Goal: Task Accomplishment & Management: Use online tool/utility

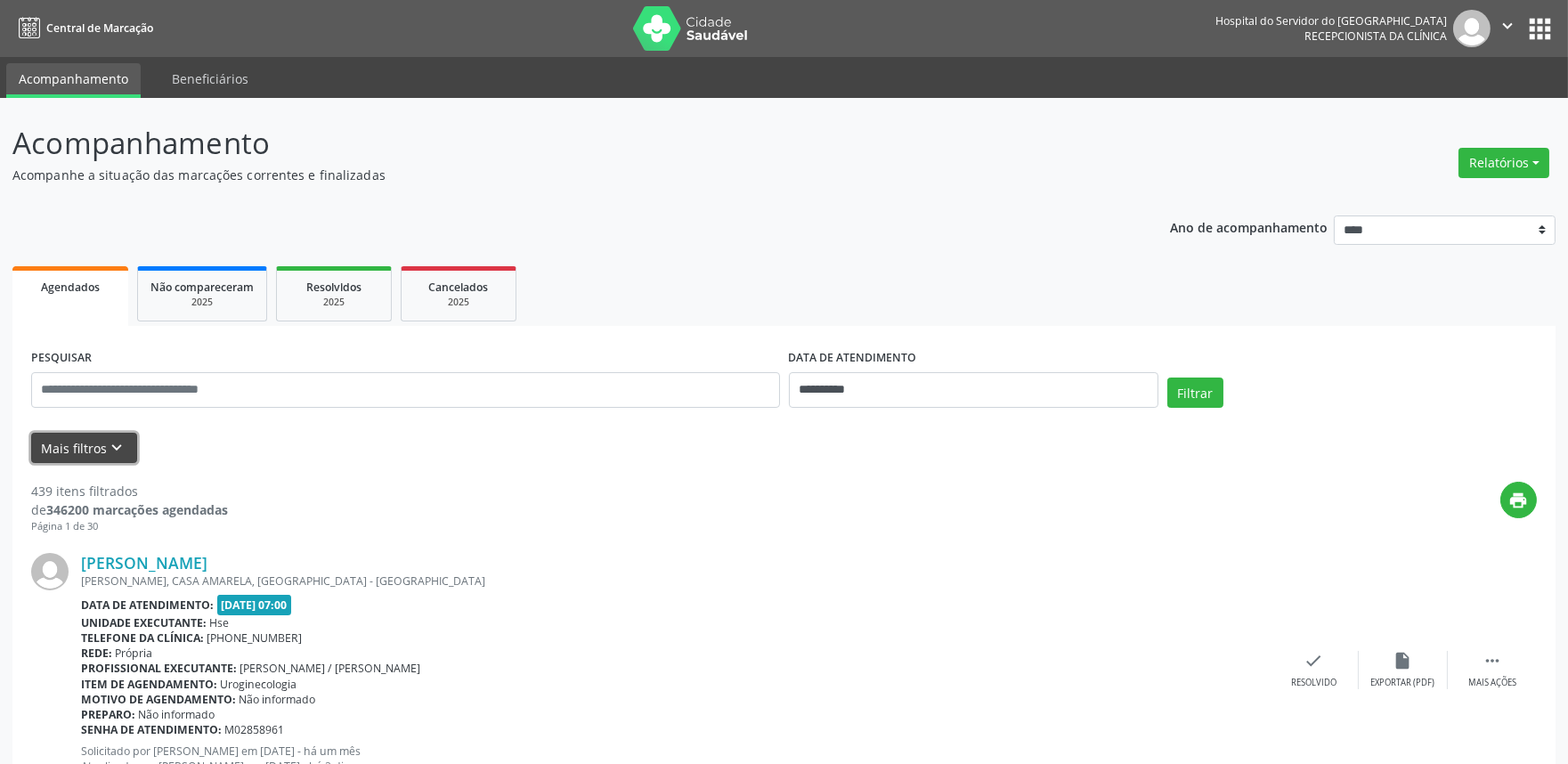
click at [92, 433] on button "Mais filtros keyboard_arrow_down" at bounding box center [84, 449] width 106 height 31
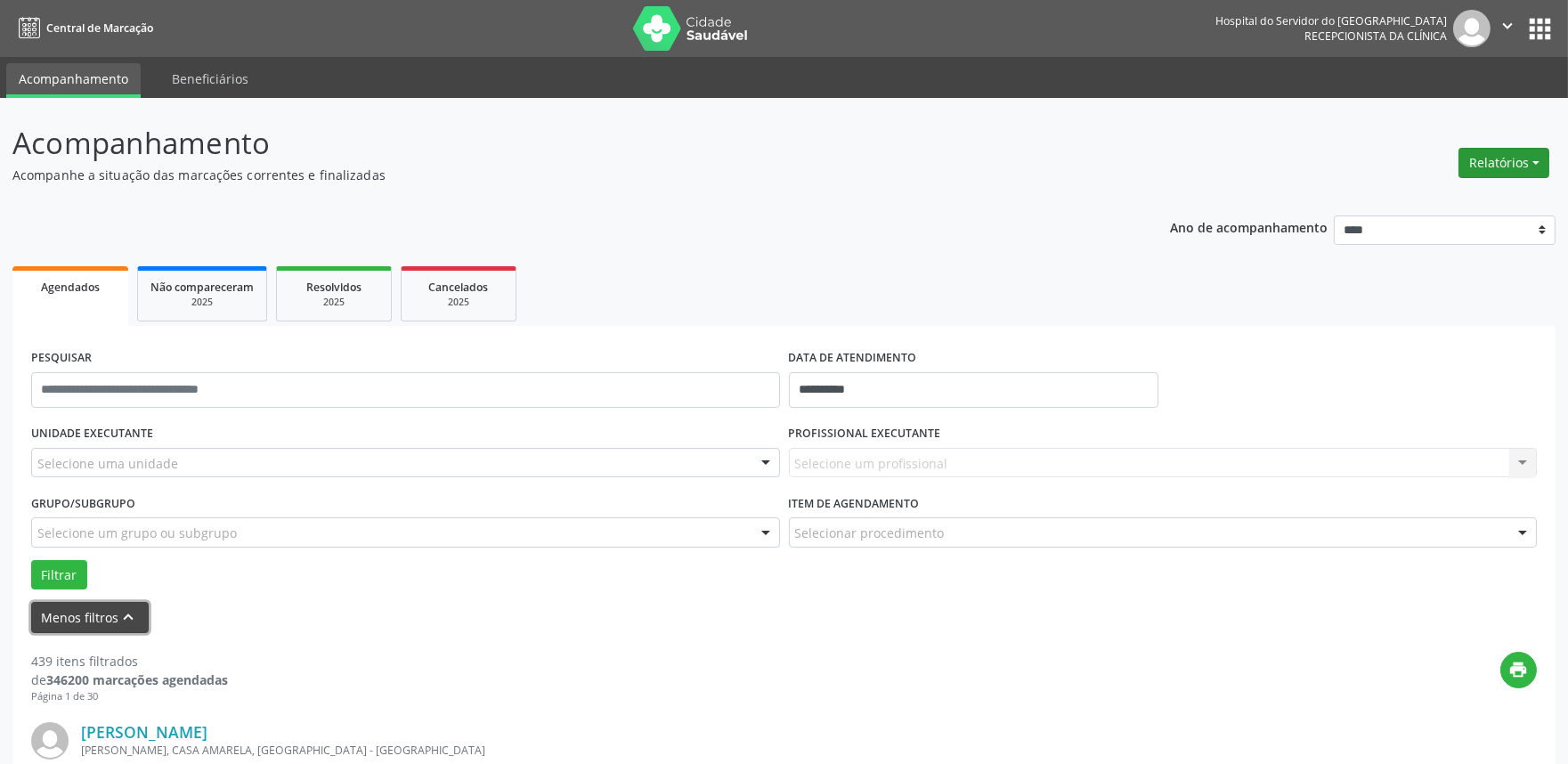
click at [1504, 160] on button "Relatórios" at bounding box center [1503, 162] width 91 height 30
click at [1428, 206] on link "Agendamentos" at bounding box center [1453, 201] width 191 height 25
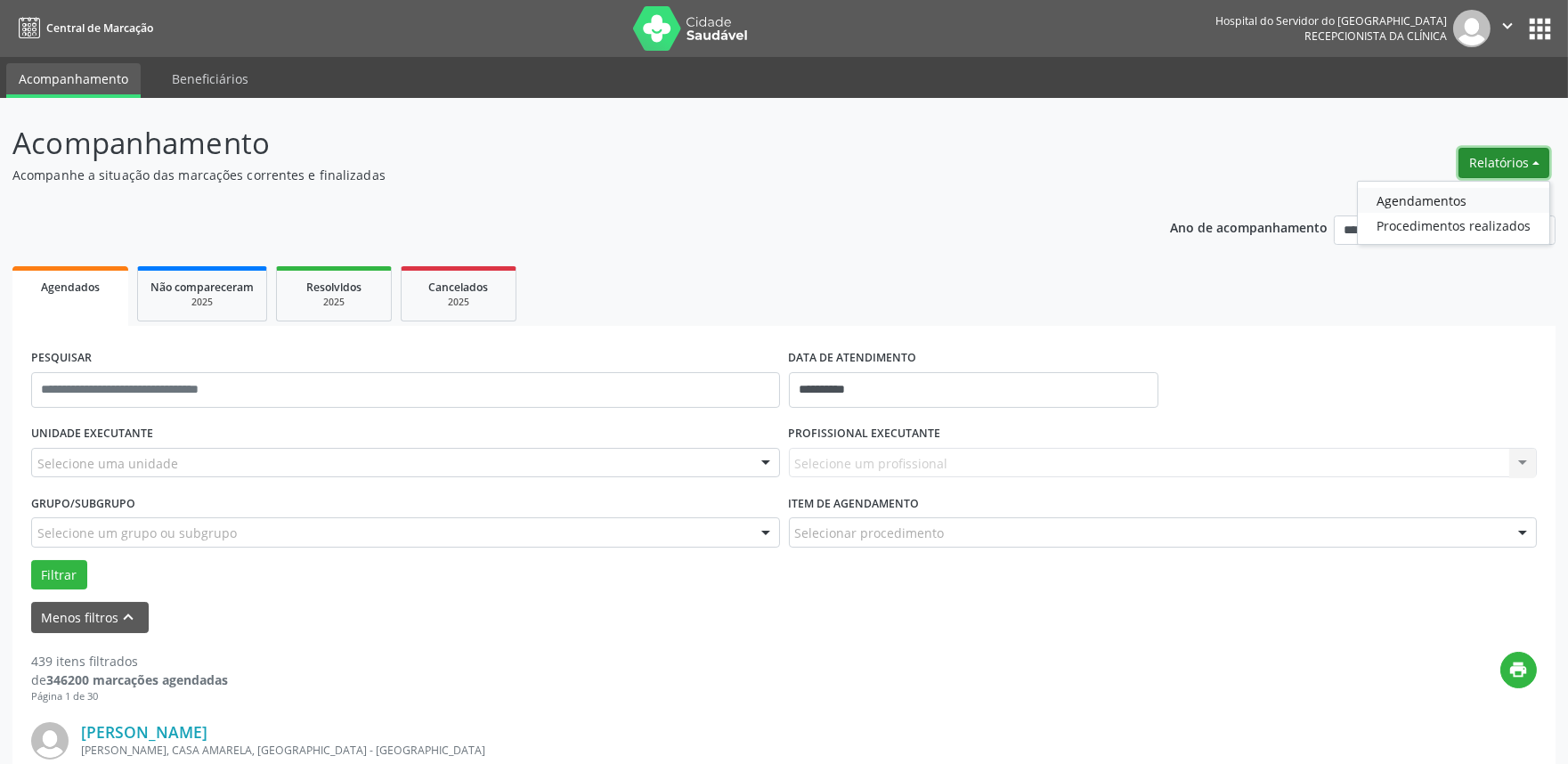
select select "*"
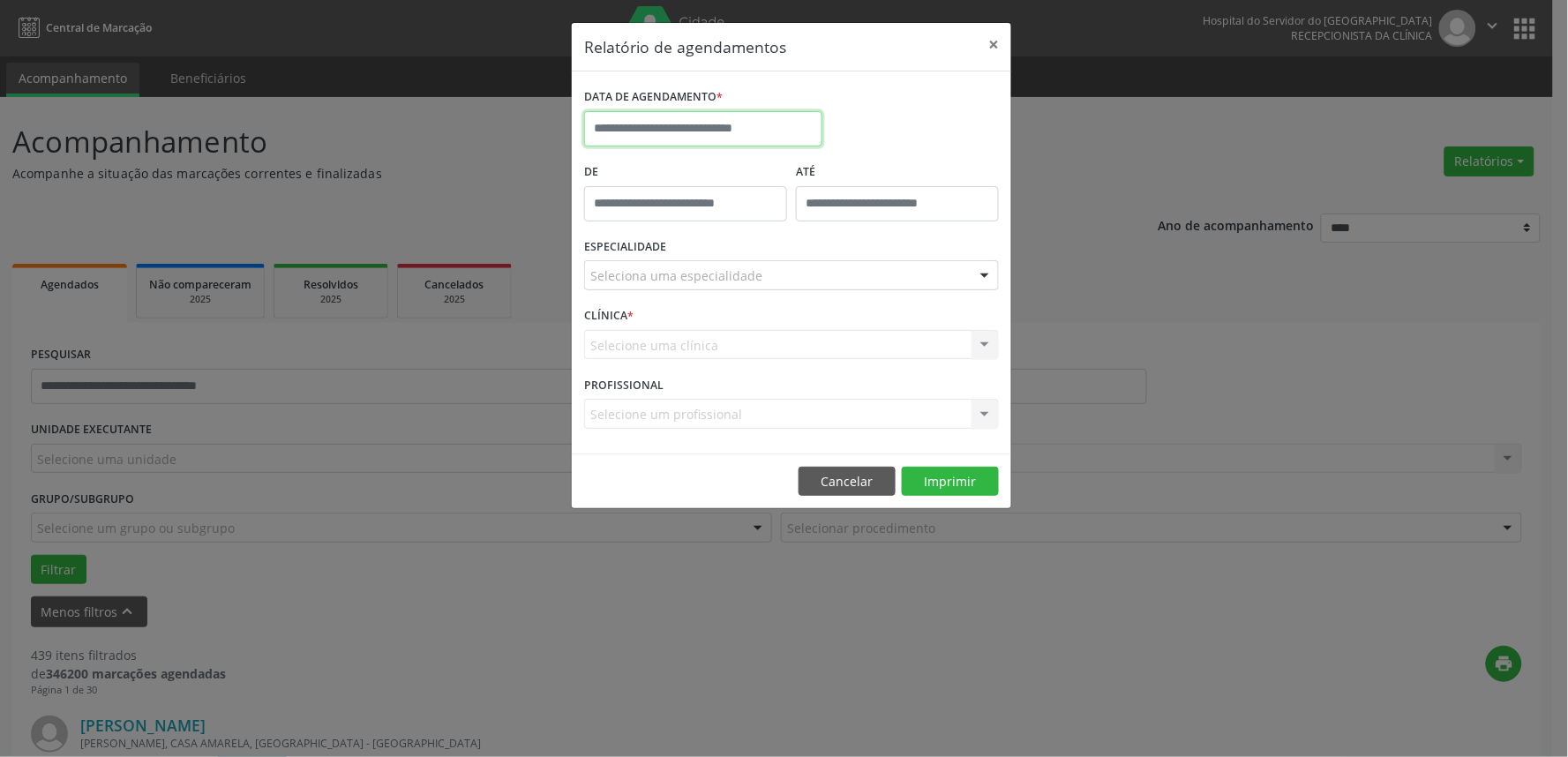
click at [706, 126] on input "text" at bounding box center [702, 128] width 238 height 35
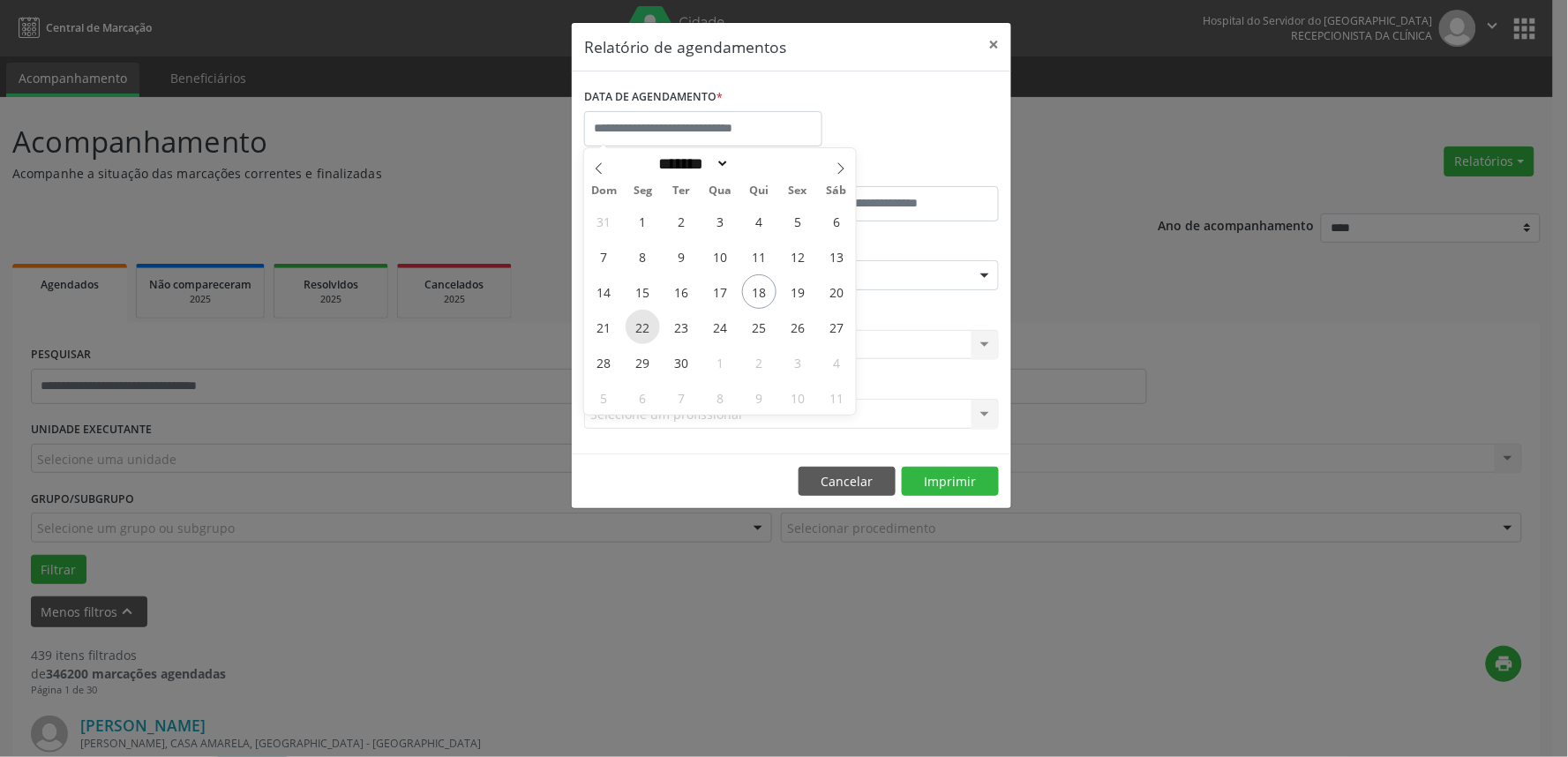
click at [639, 331] on span "22" at bounding box center [643, 327] width 34 height 34
type input "**********"
click at [640, 330] on span "22" at bounding box center [643, 327] width 34 height 34
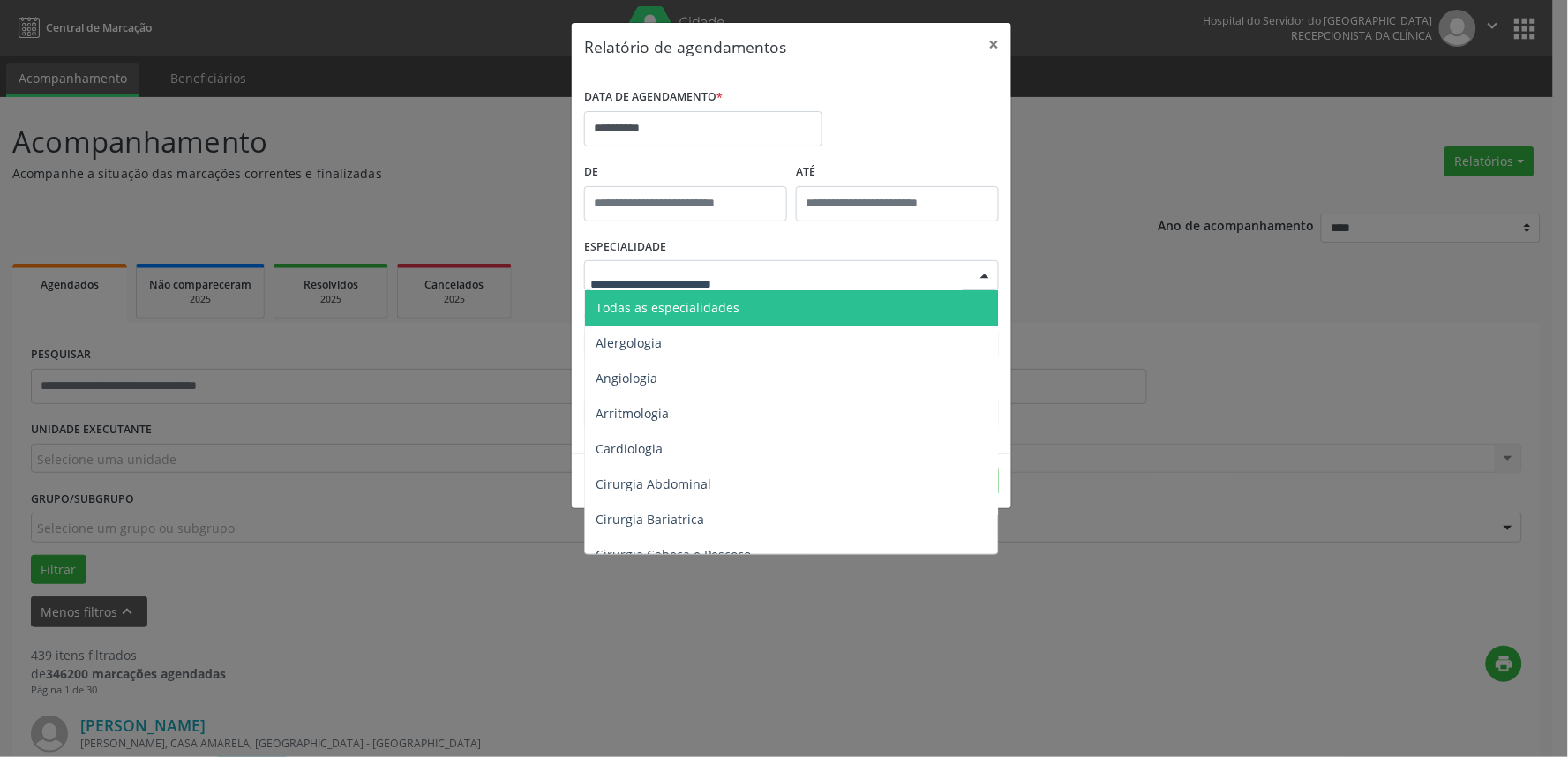
click at [666, 294] on span "Todas as especialidades" at bounding box center [792, 308] width 416 height 35
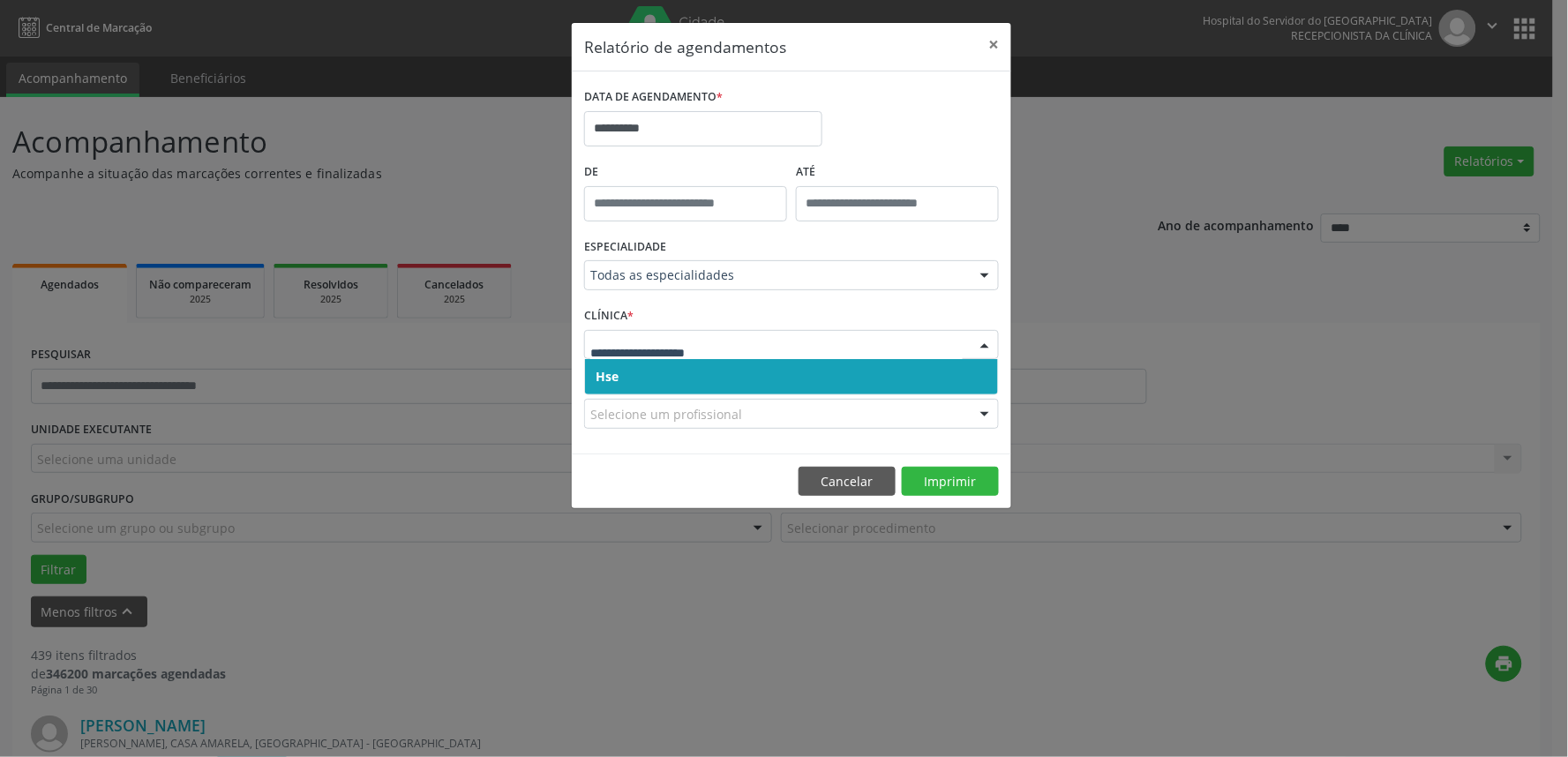
click at [681, 362] on span "Hse" at bounding box center [791, 377] width 413 height 35
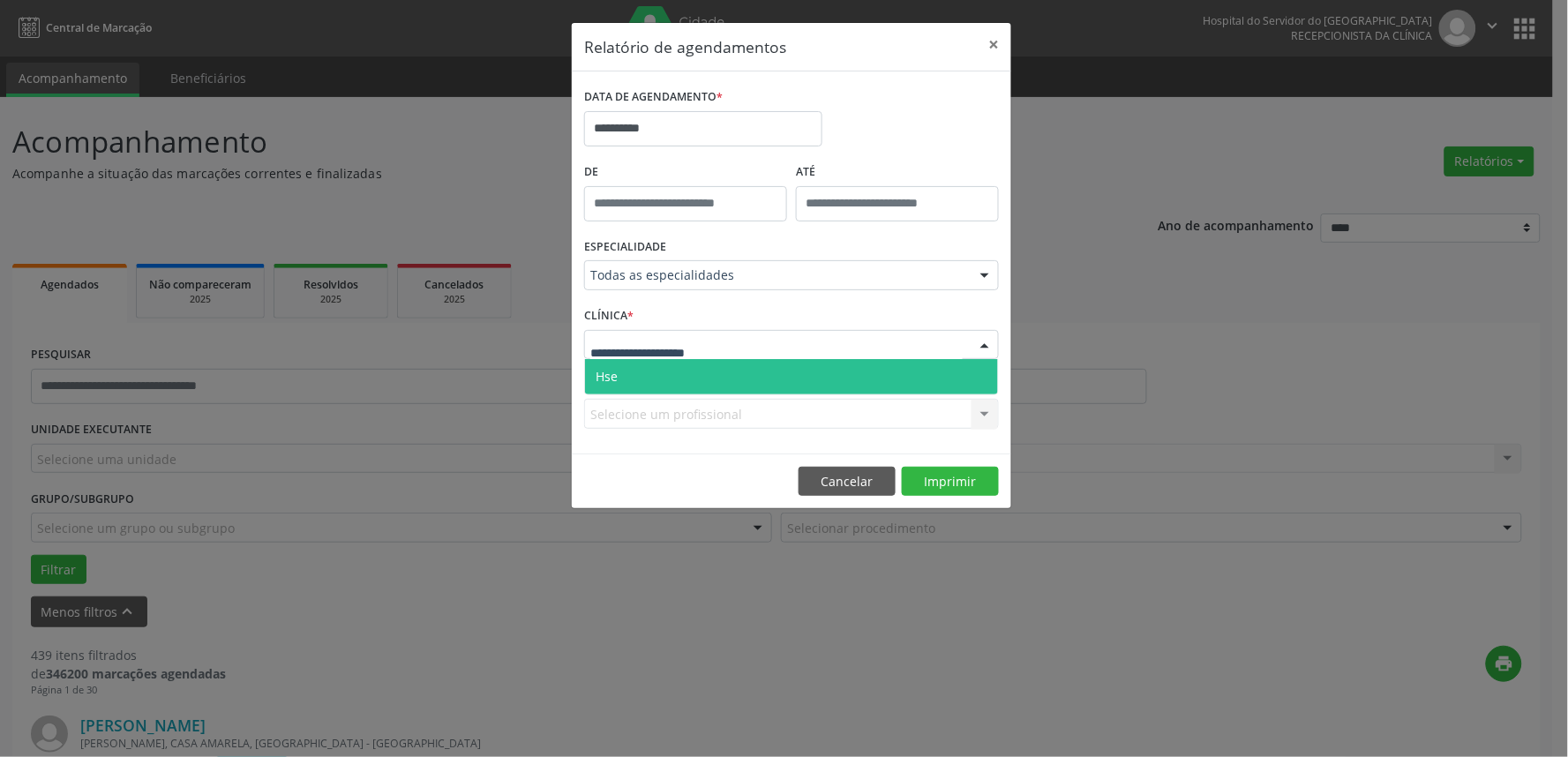
click at [679, 368] on span "Hse" at bounding box center [791, 377] width 413 height 35
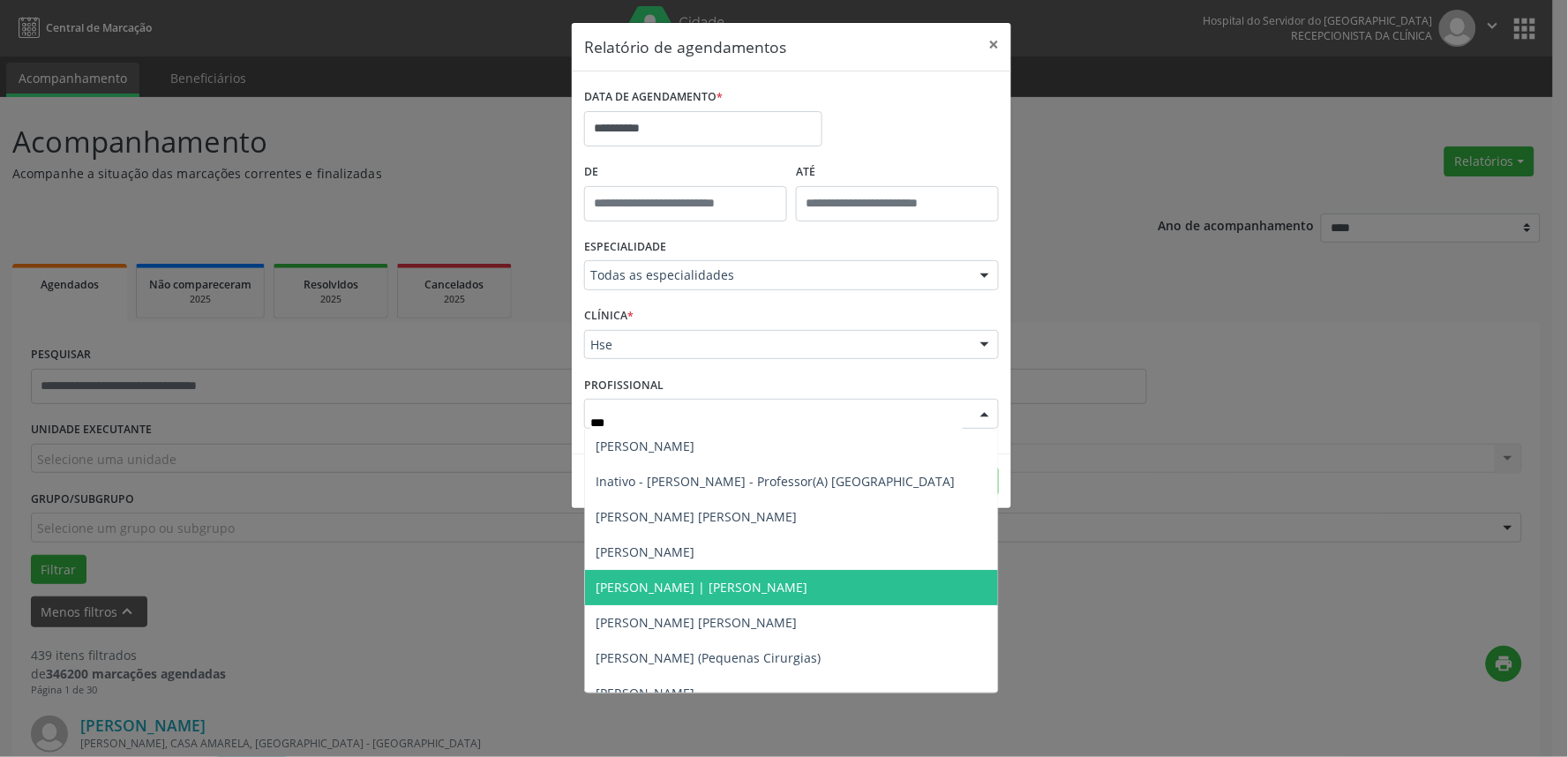
click at [698, 589] on span "[PERSON_NAME] | [PERSON_NAME]" at bounding box center [701, 588] width 212 height 17
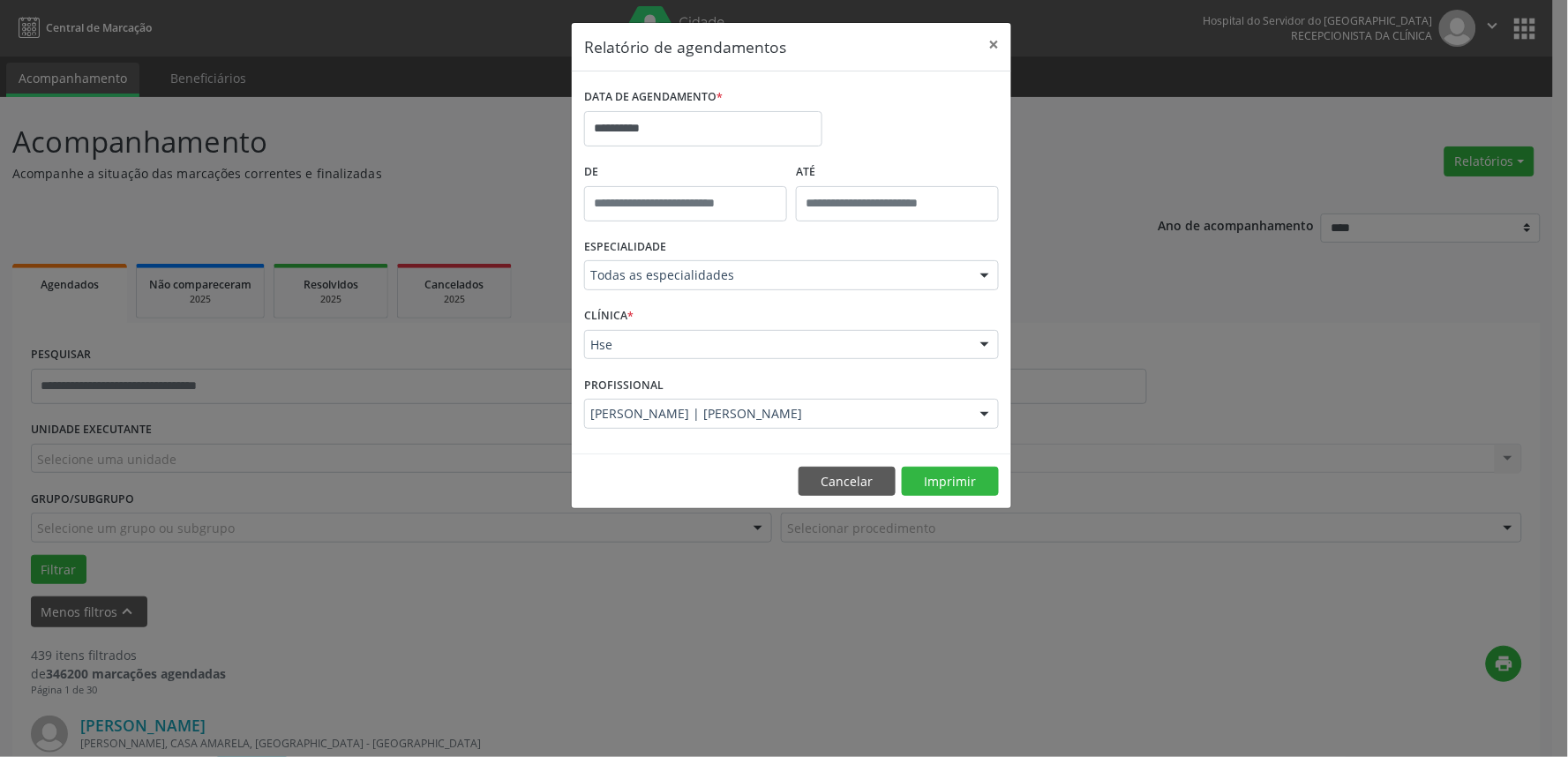
click at [1006, 487] on footer "Cancelar Imprimir" at bounding box center [791, 482] width 440 height 55
click at [983, 483] on button "Imprimir" at bounding box center [951, 481] width 97 height 30
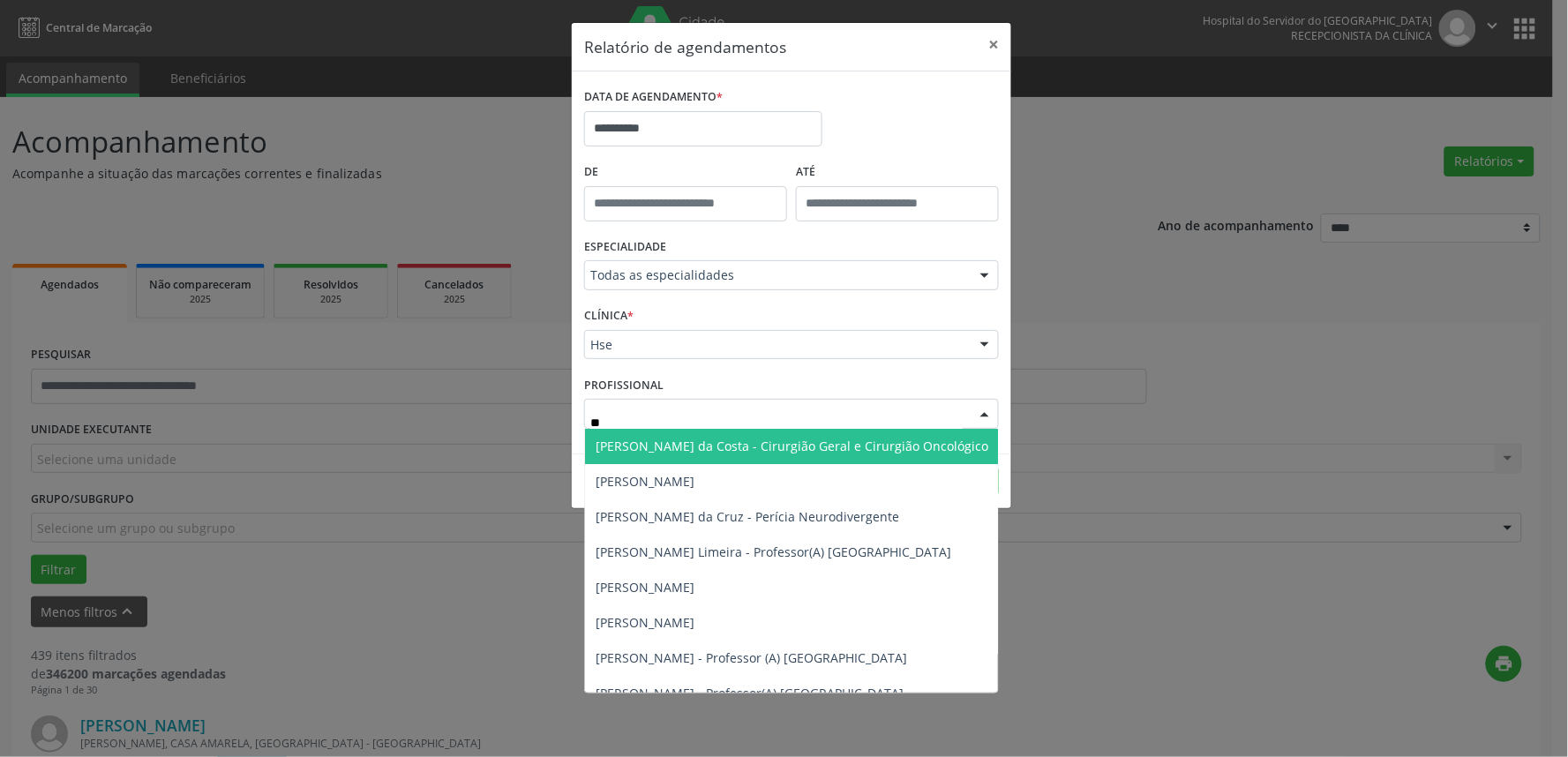
type input "***"
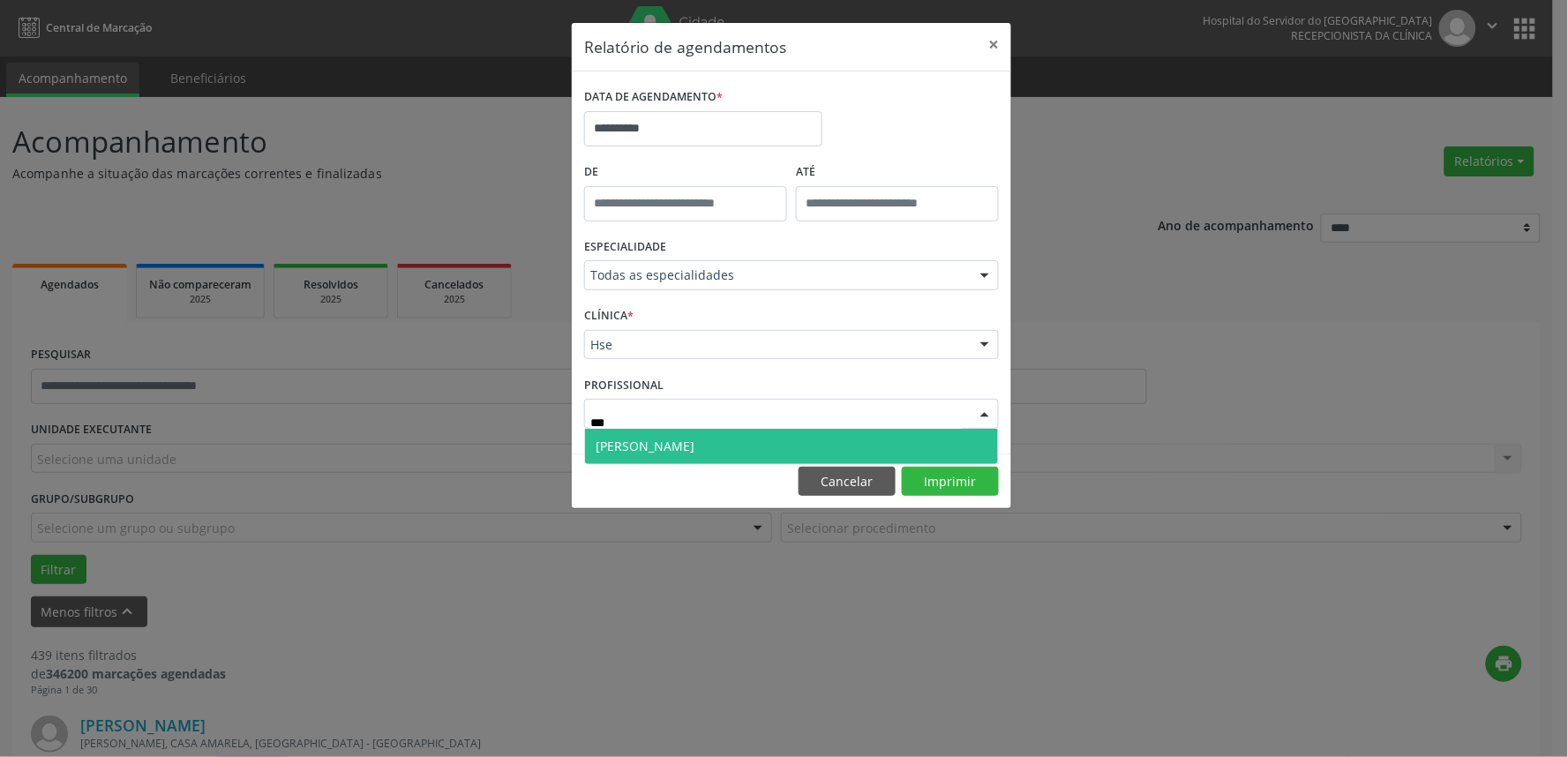
click at [677, 446] on span "[PERSON_NAME]" at bounding box center [644, 446] width 98 height 17
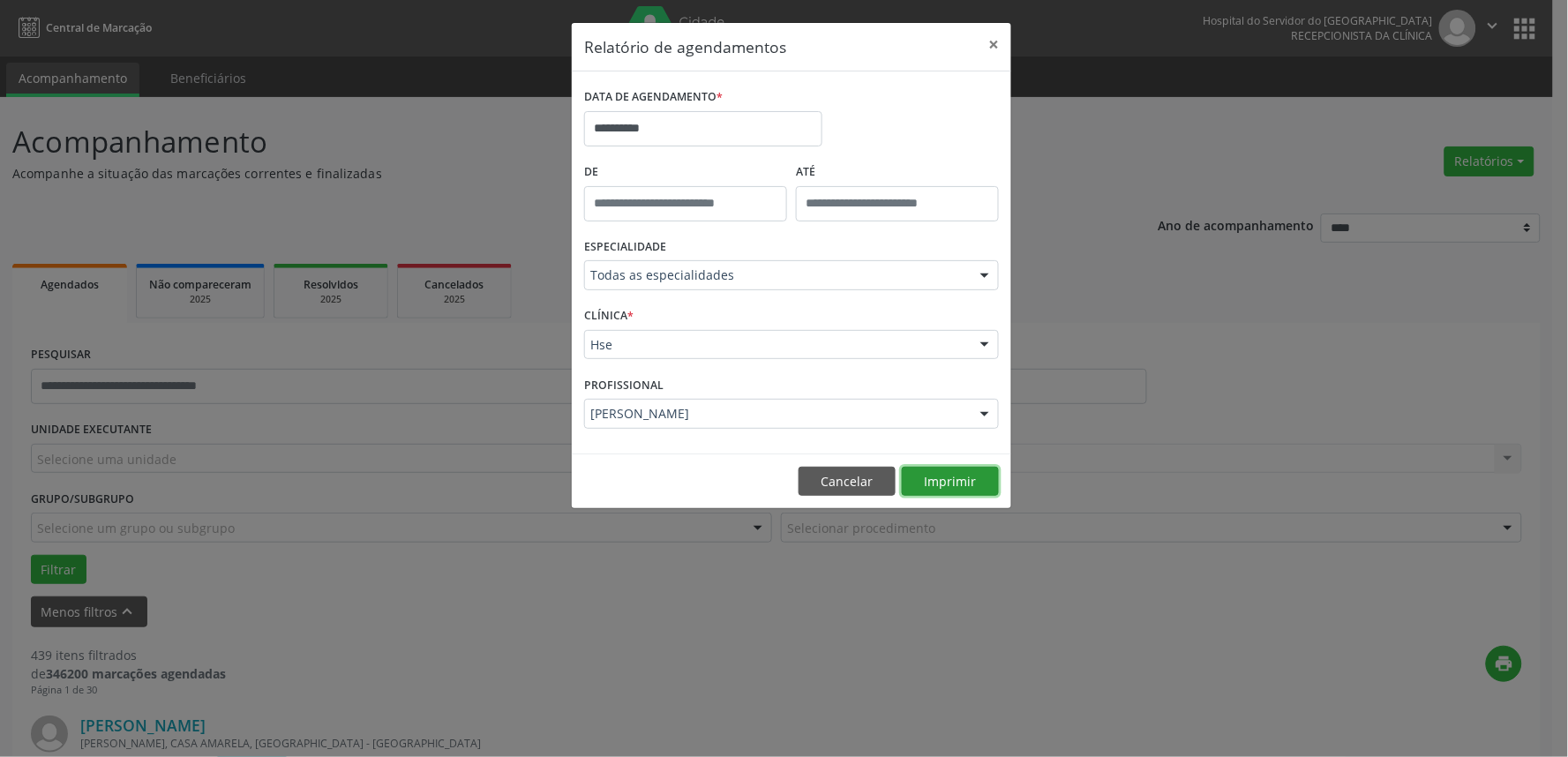
click at [953, 477] on button "Imprimir" at bounding box center [951, 481] width 97 height 30
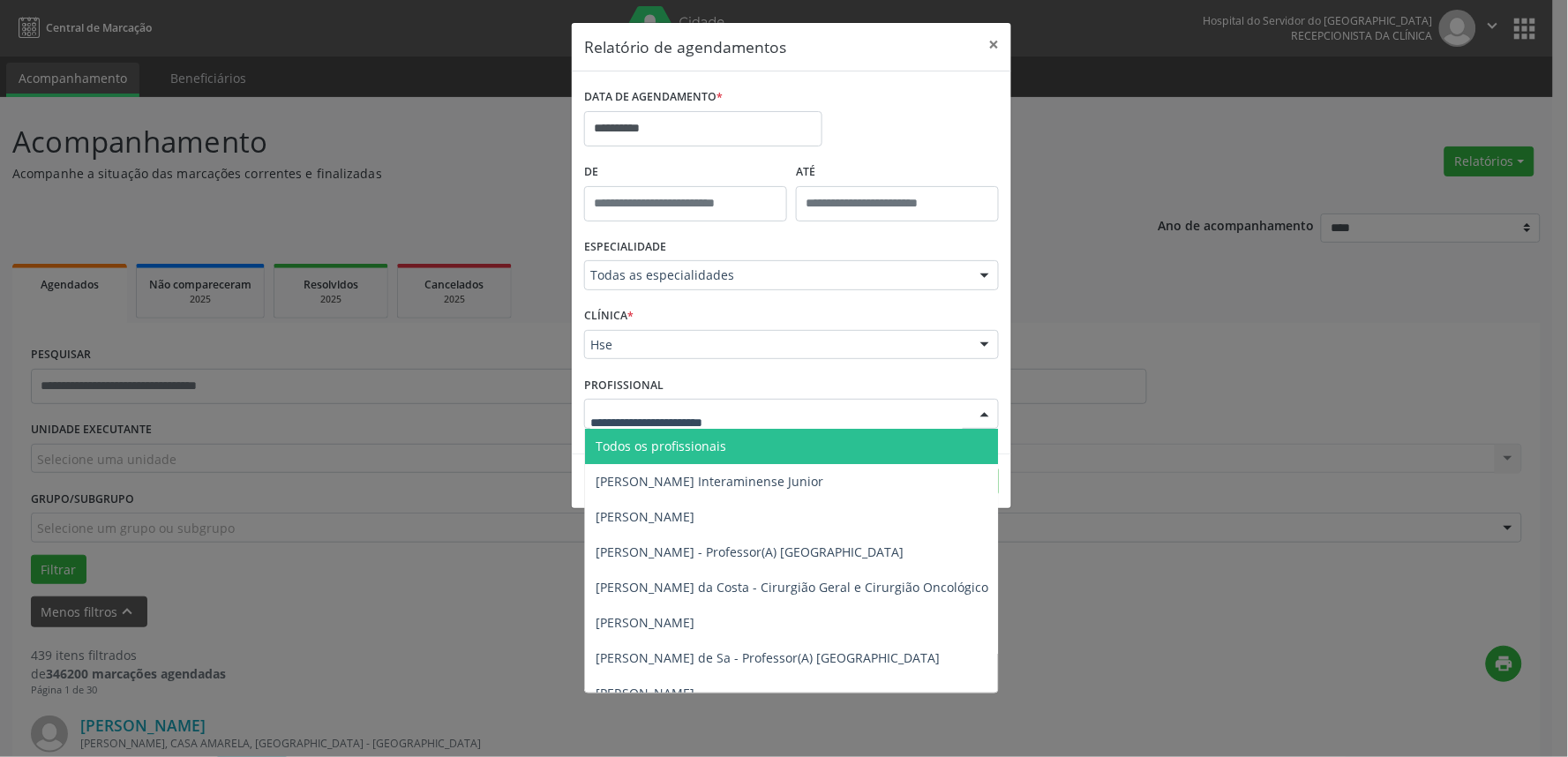
click at [779, 436] on span "Todos os profissionais" at bounding box center [881, 446] width 593 height 35
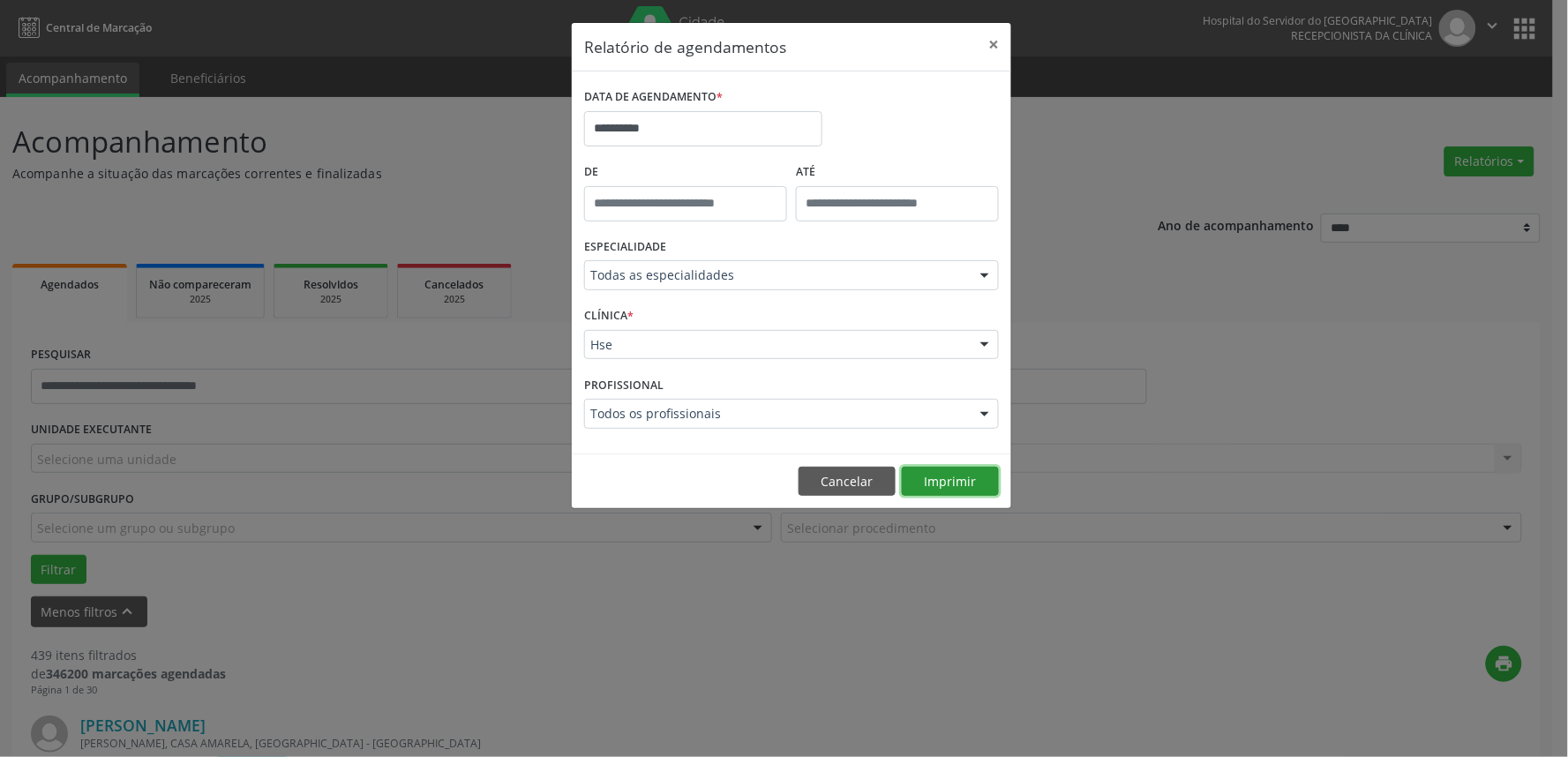
click at [959, 496] on button "Imprimir" at bounding box center [951, 481] width 97 height 30
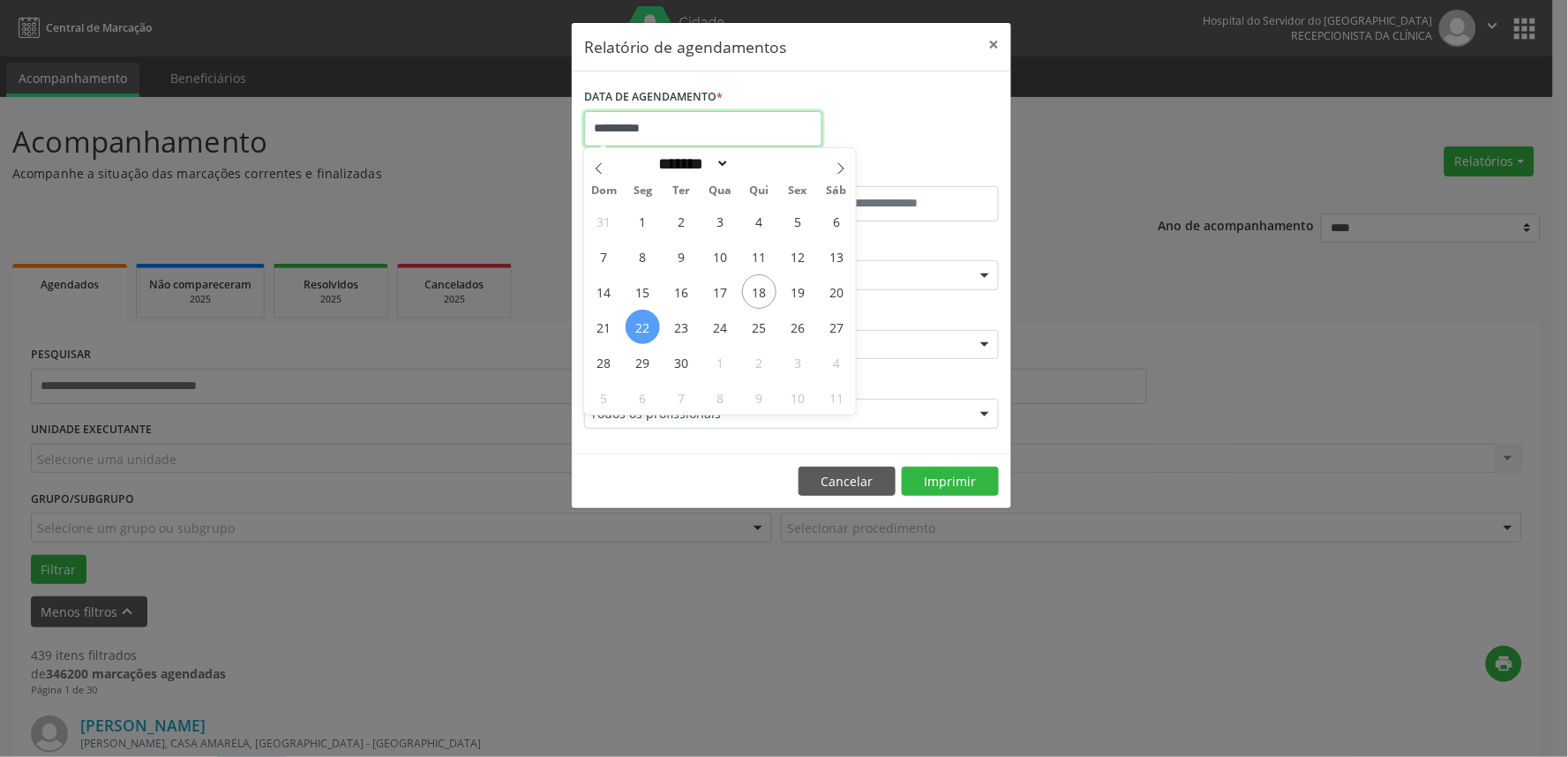
click at [666, 118] on input "**********" at bounding box center [702, 128] width 238 height 35
click at [684, 333] on span "23" at bounding box center [681, 327] width 34 height 34
type input "**********"
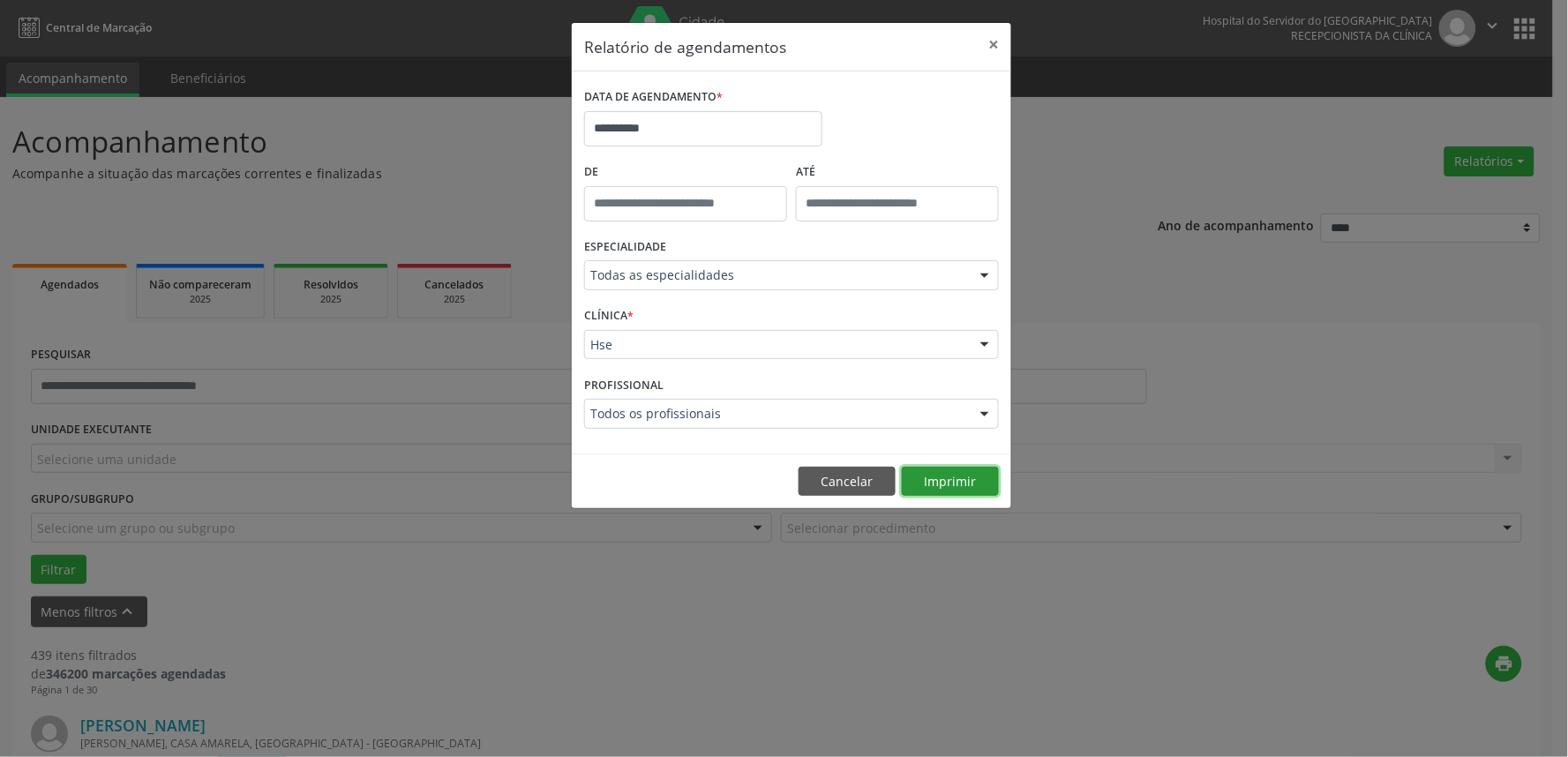
click at [954, 484] on button "Imprimir" at bounding box center [951, 481] width 97 height 30
click at [994, 54] on button "×" at bounding box center [993, 44] width 35 height 43
